Goal: Task Accomplishment & Management: Manage account settings

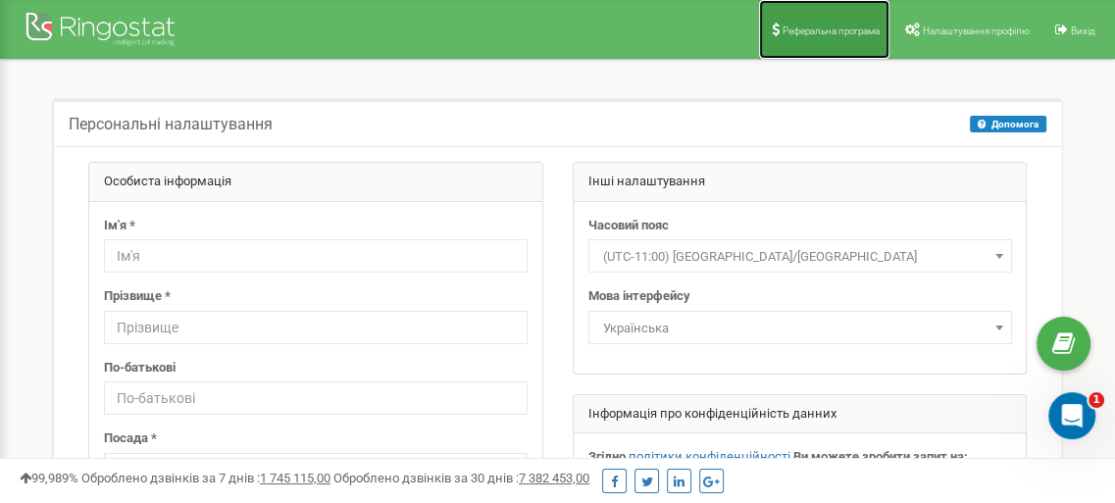
click at [832, 32] on span "Реферальна програма" at bounding box center [831, 31] width 97 height 11
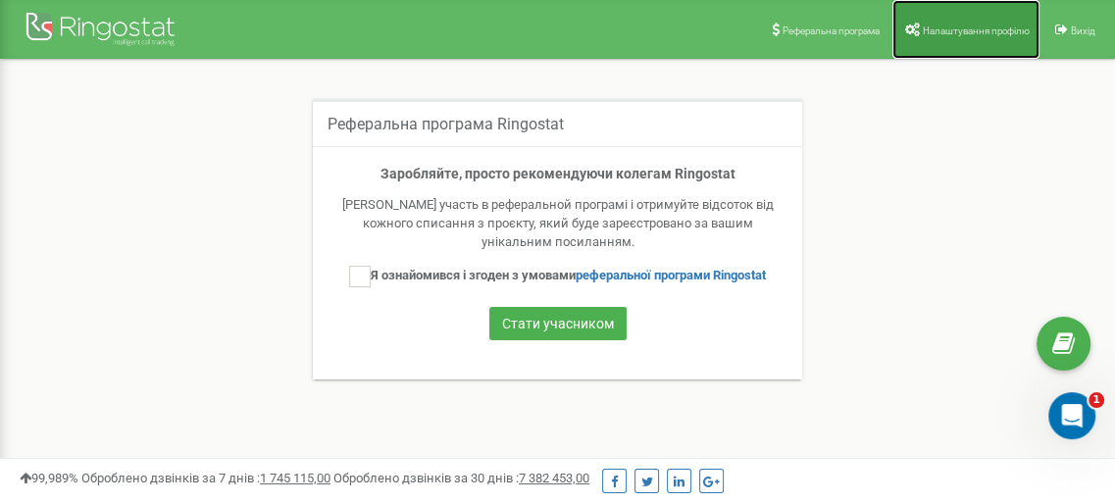
click at [971, 29] on span "Налаштування профілю" at bounding box center [976, 31] width 107 height 11
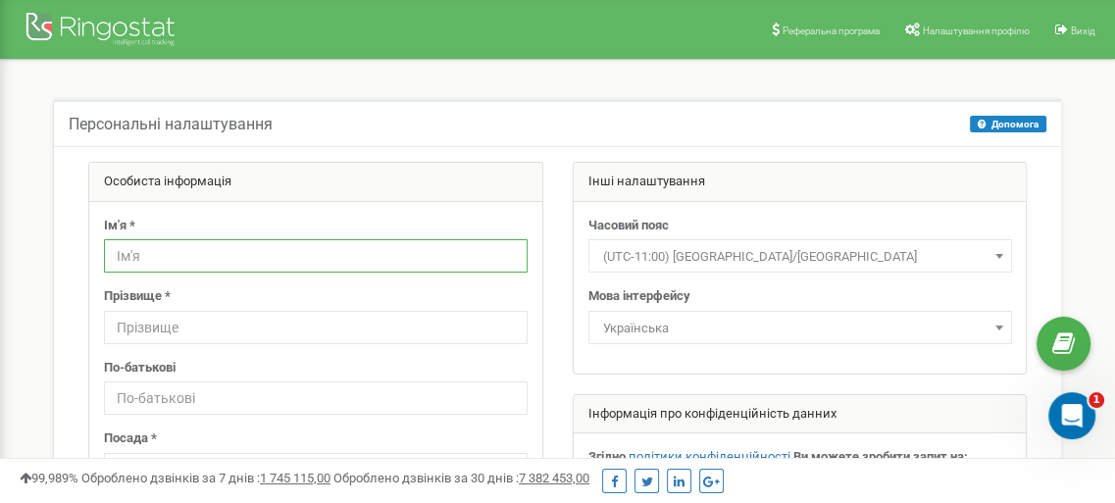
click at [122, 260] on input "text" at bounding box center [316, 255] width 424 height 33
